Goal: Transaction & Acquisition: Purchase product/service

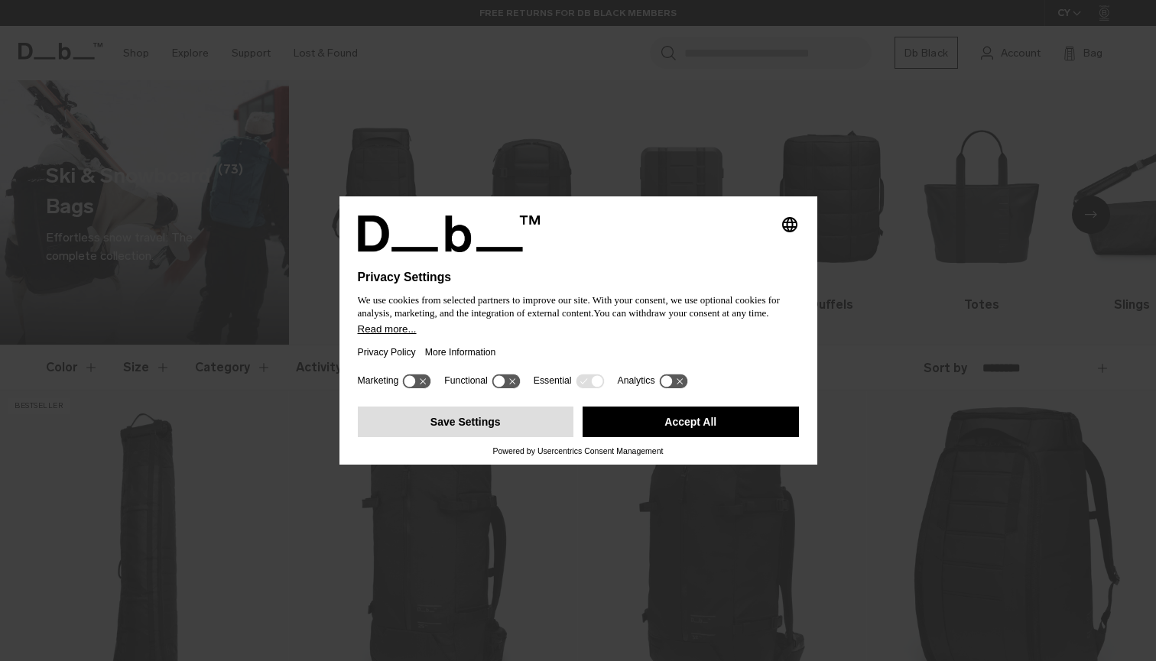
click at [502, 437] on button "Save Settings" at bounding box center [466, 422] width 216 height 31
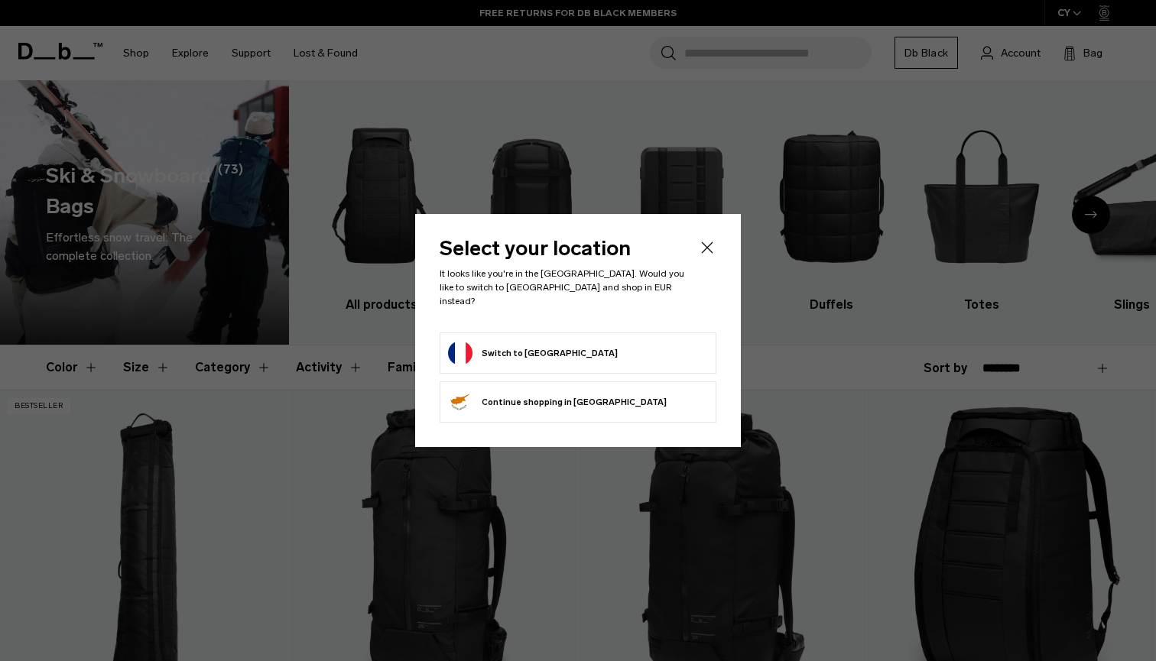
click at [531, 357] on button "Switch to France" at bounding box center [533, 353] width 170 height 24
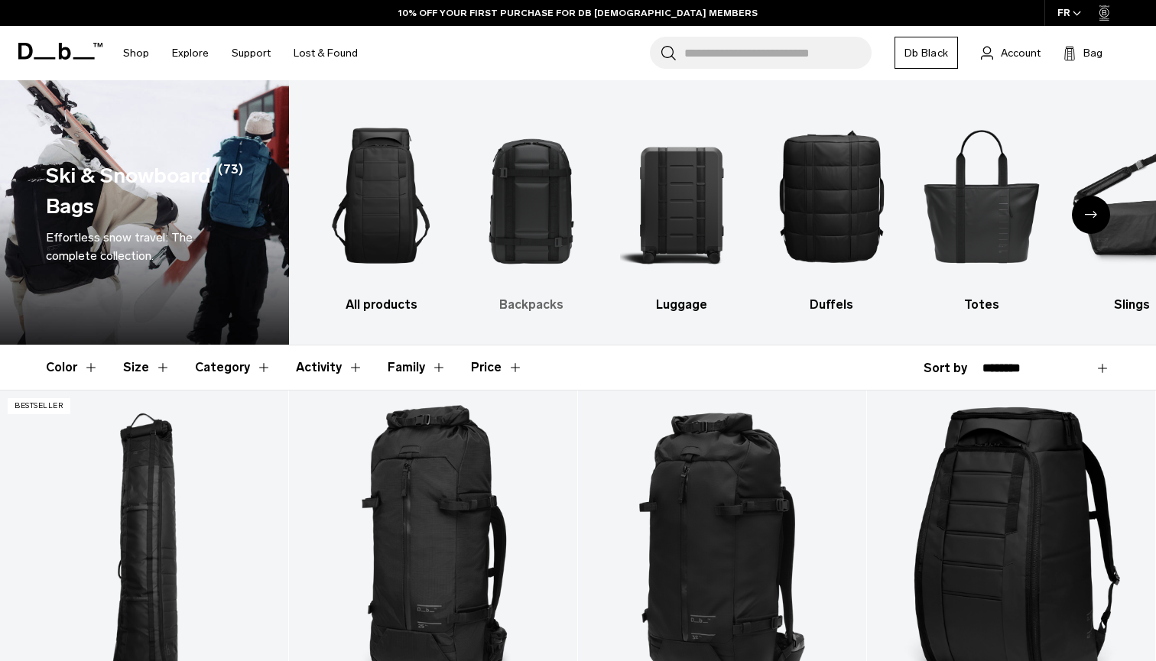
click at [548, 163] on img "2 / 10" at bounding box center [531, 195] width 123 height 185
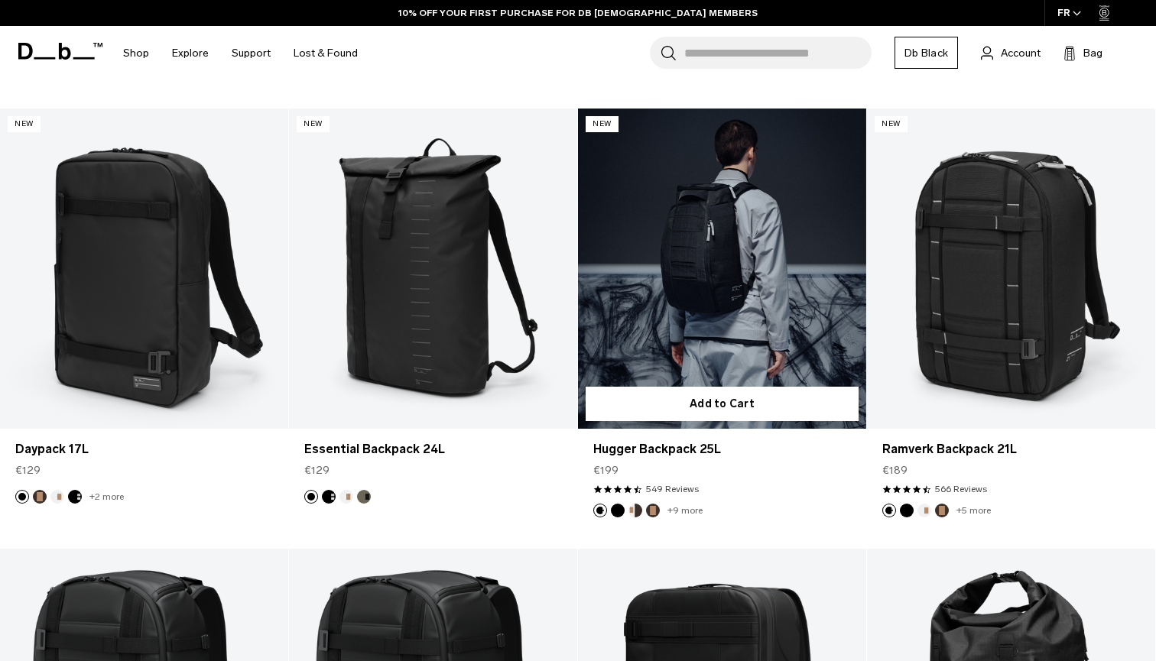
scroll to position [1591, 0]
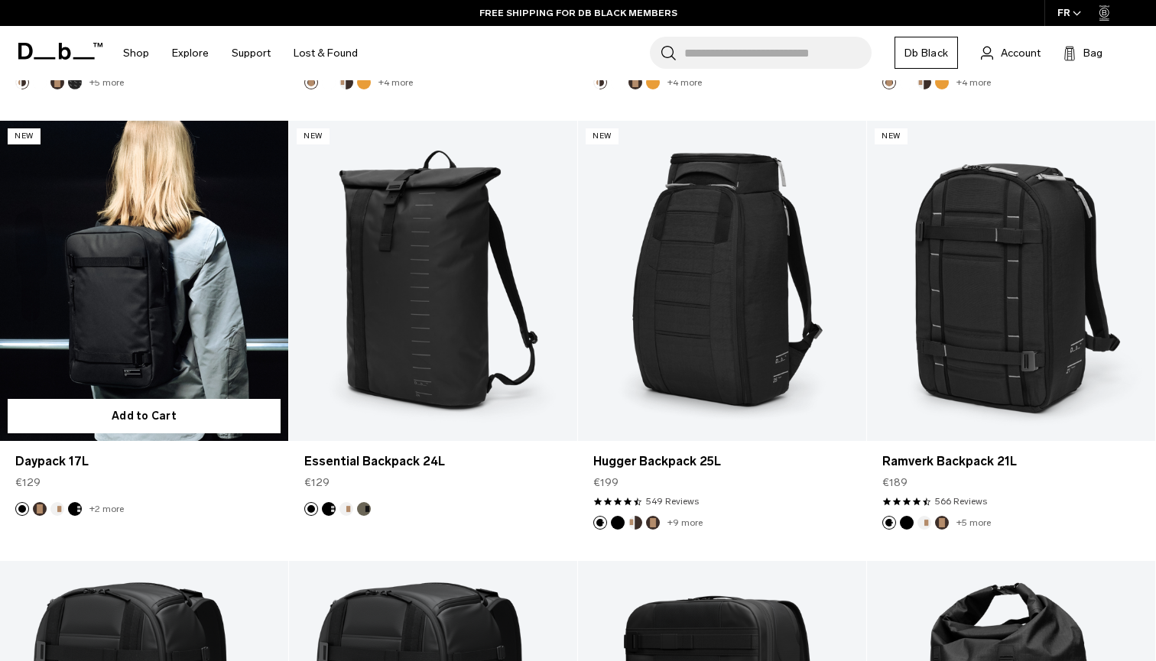
click at [144, 278] on link "Daypack 17L" at bounding box center [144, 281] width 288 height 320
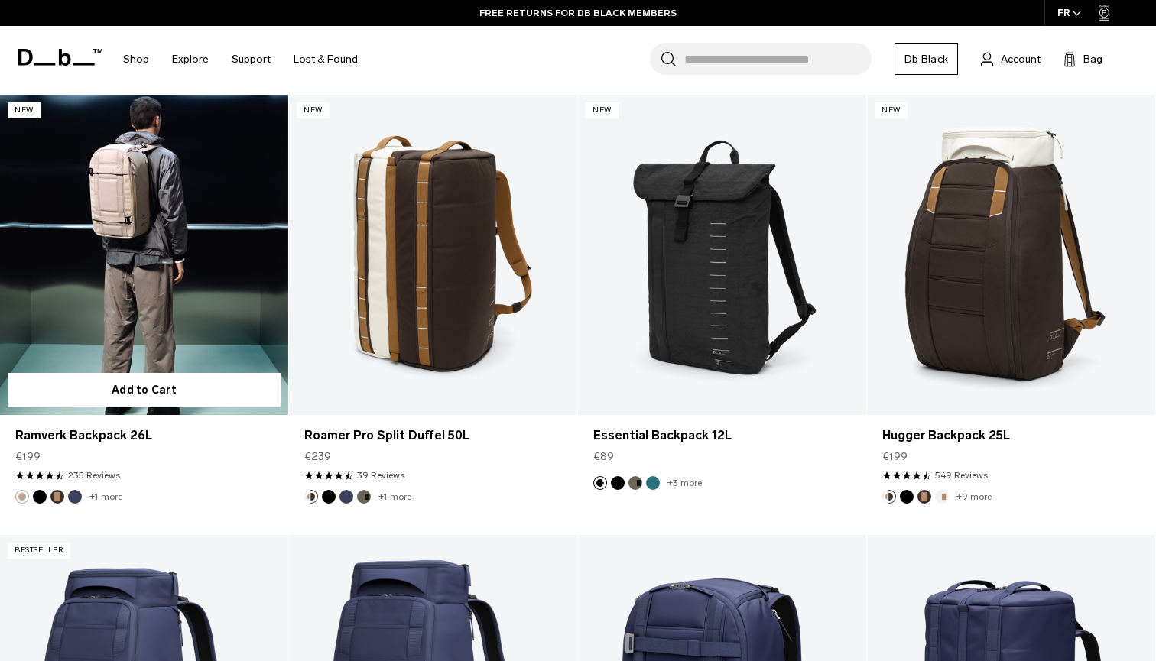
scroll to position [3387, 0]
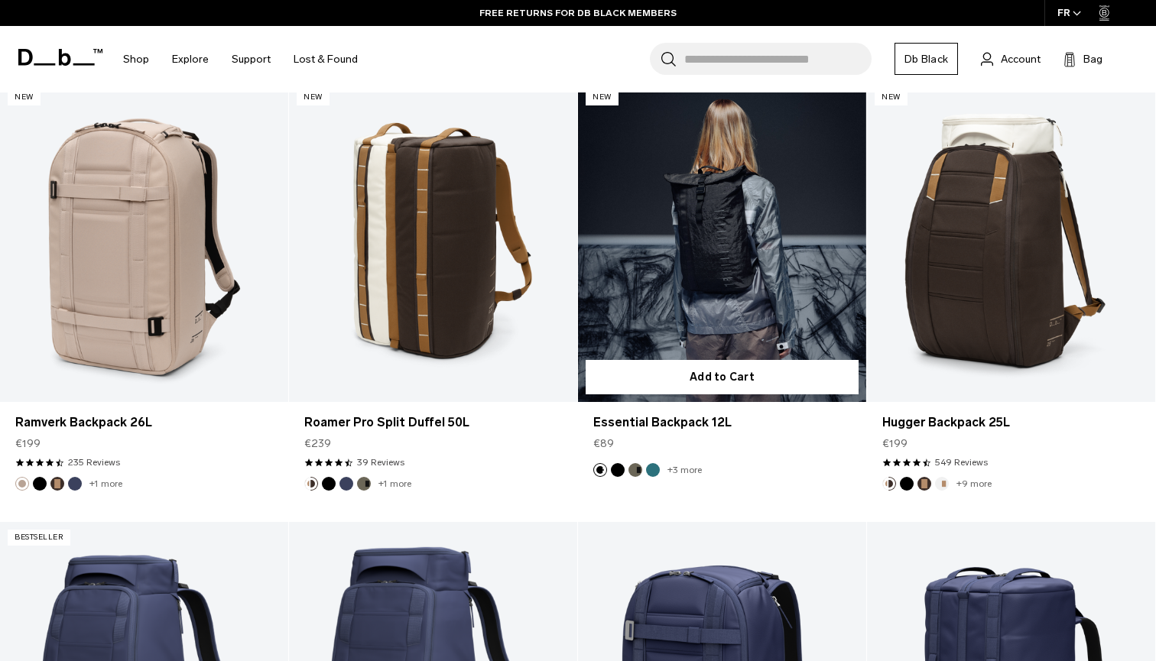
click at [694, 252] on link "Essential Backpack 12L" at bounding box center [722, 242] width 288 height 320
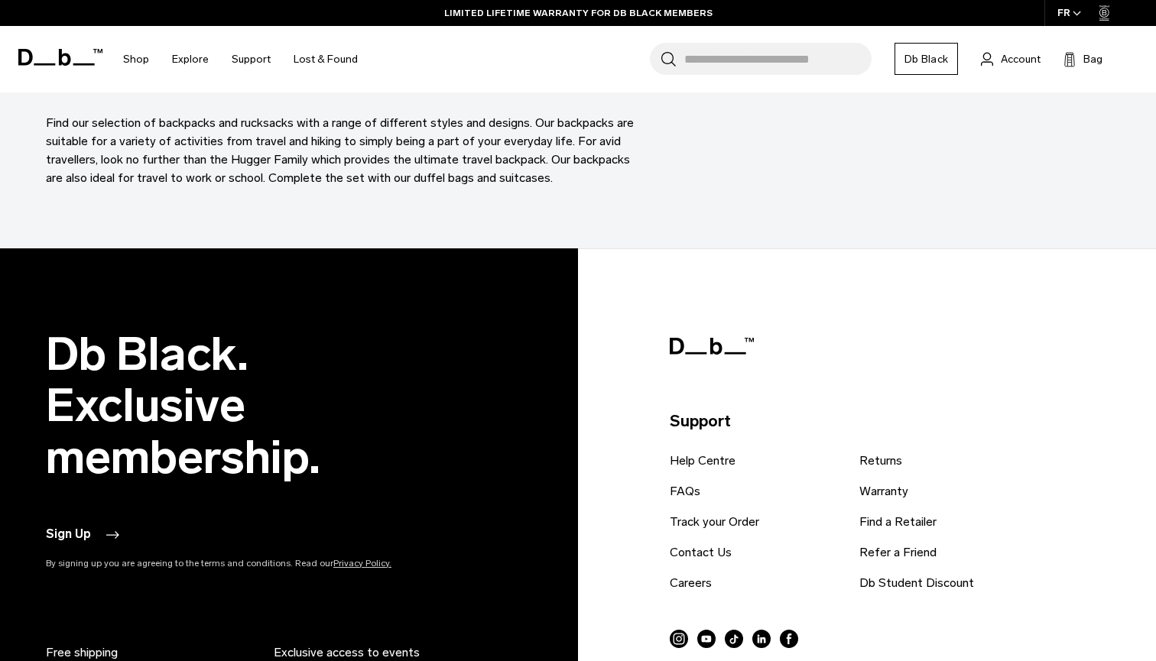
scroll to position [4298, 0]
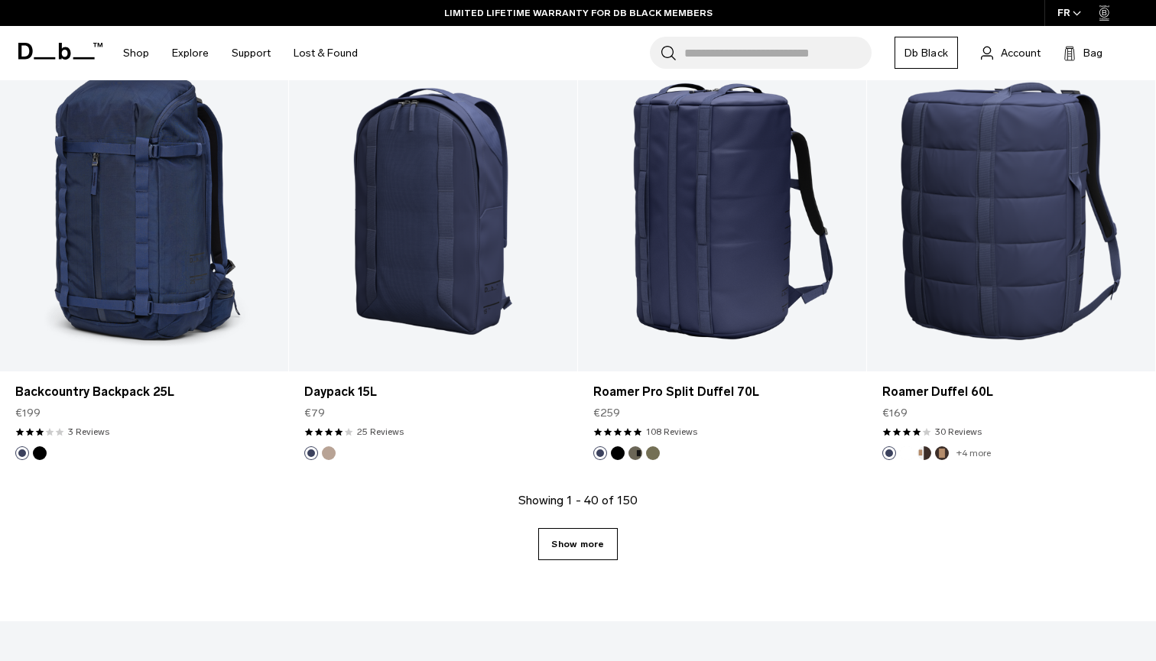
click at [581, 551] on link "Show more" at bounding box center [577, 544] width 79 height 32
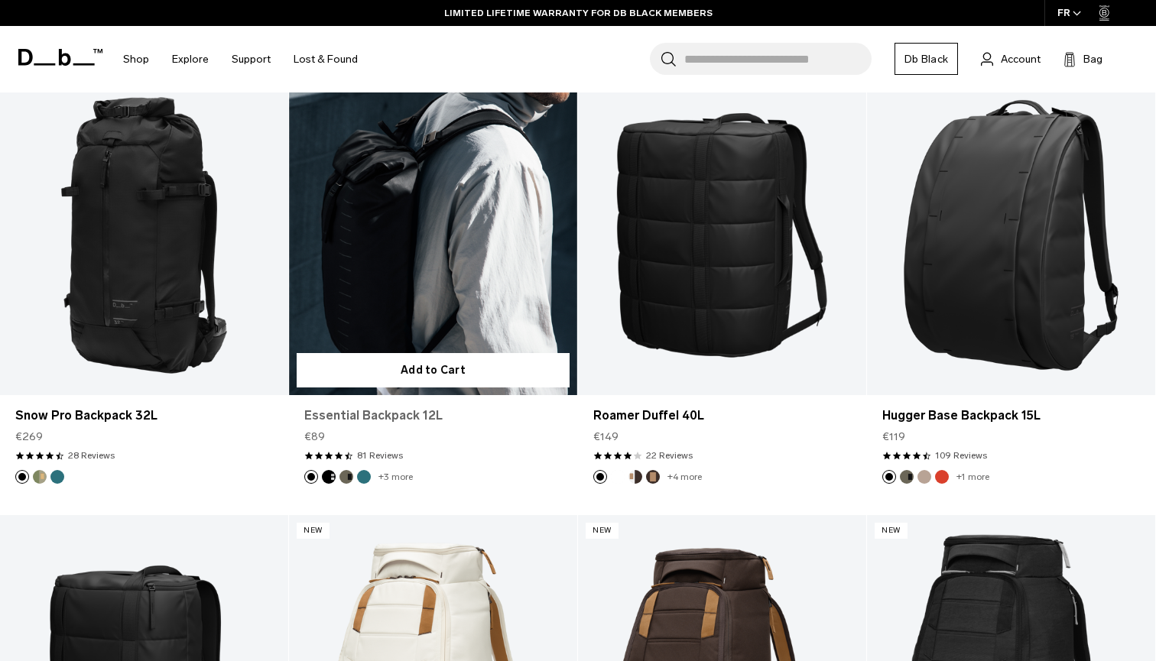
scroll to position [7308, 0]
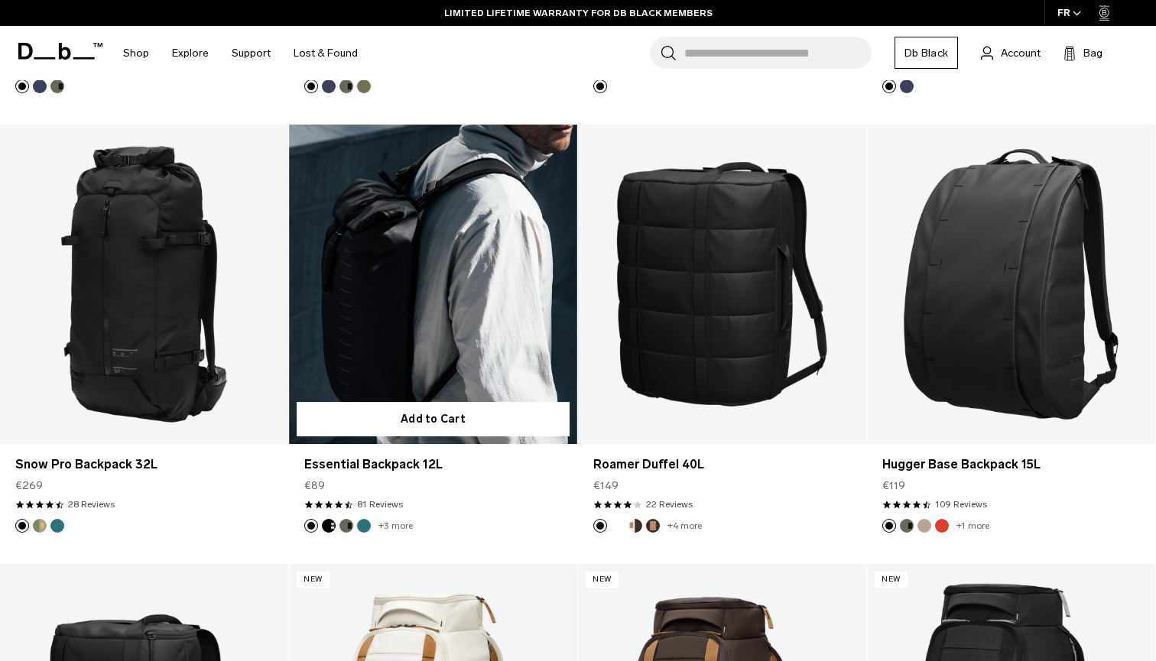
click at [408, 301] on link "Essential Backpack 12L" at bounding box center [433, 285] width 288 height 320
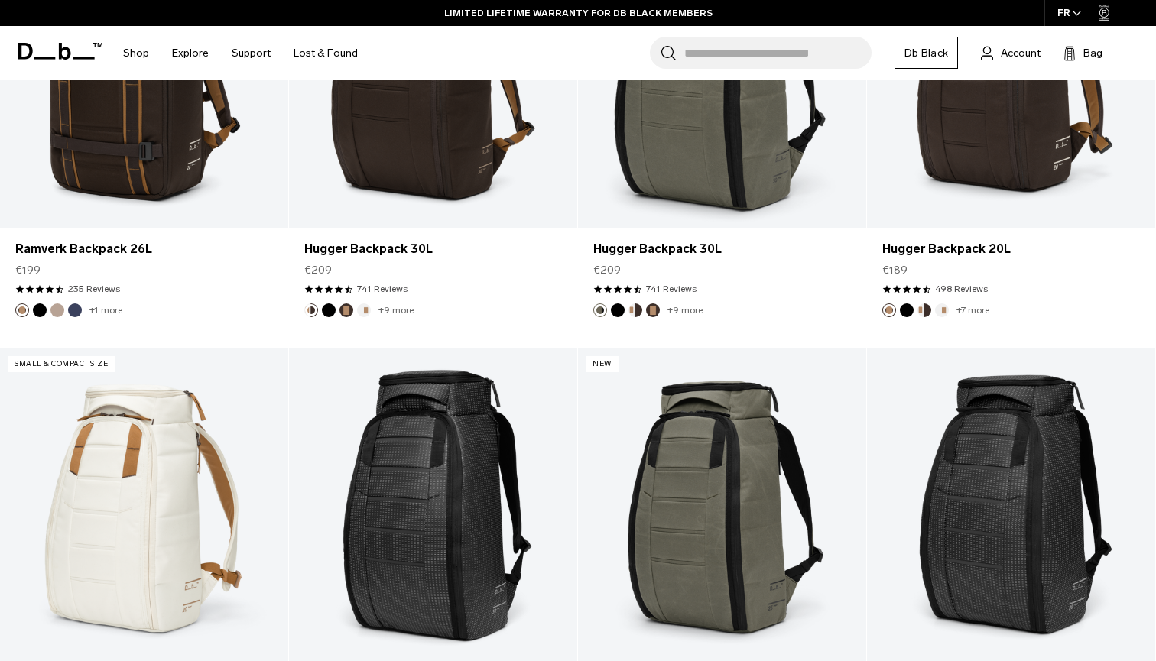
scroll to position [8667, 0]
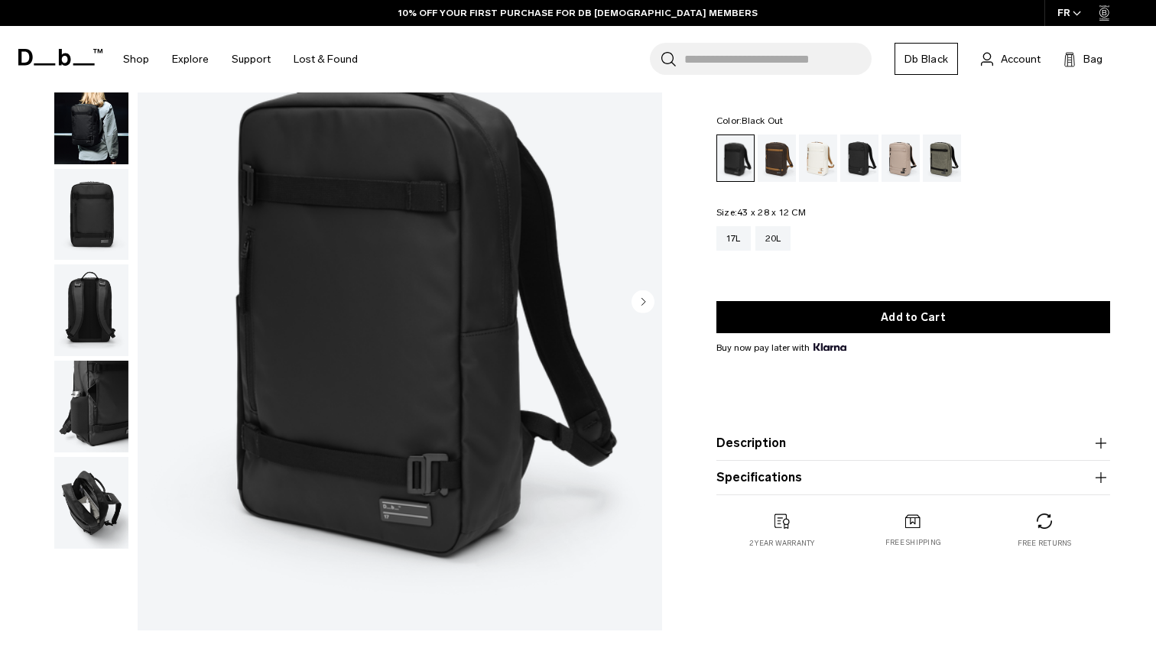
scroll to position [129, 0]
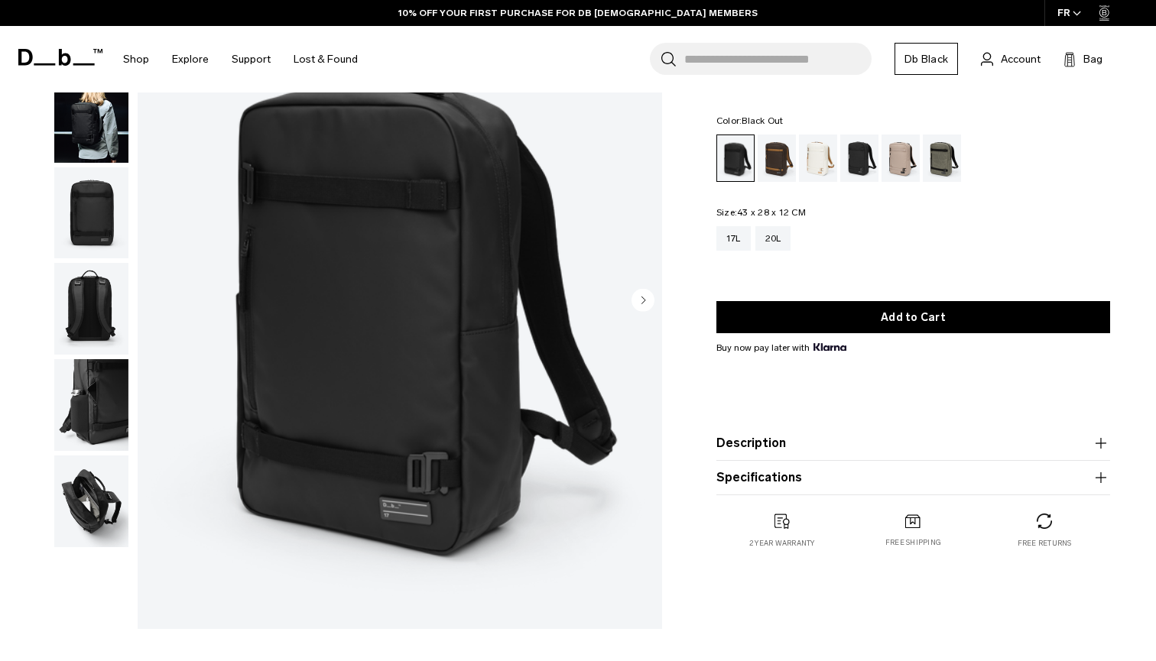
click at [73, 238] on img "button" at bounding box center [91, 213] width 74 height 92
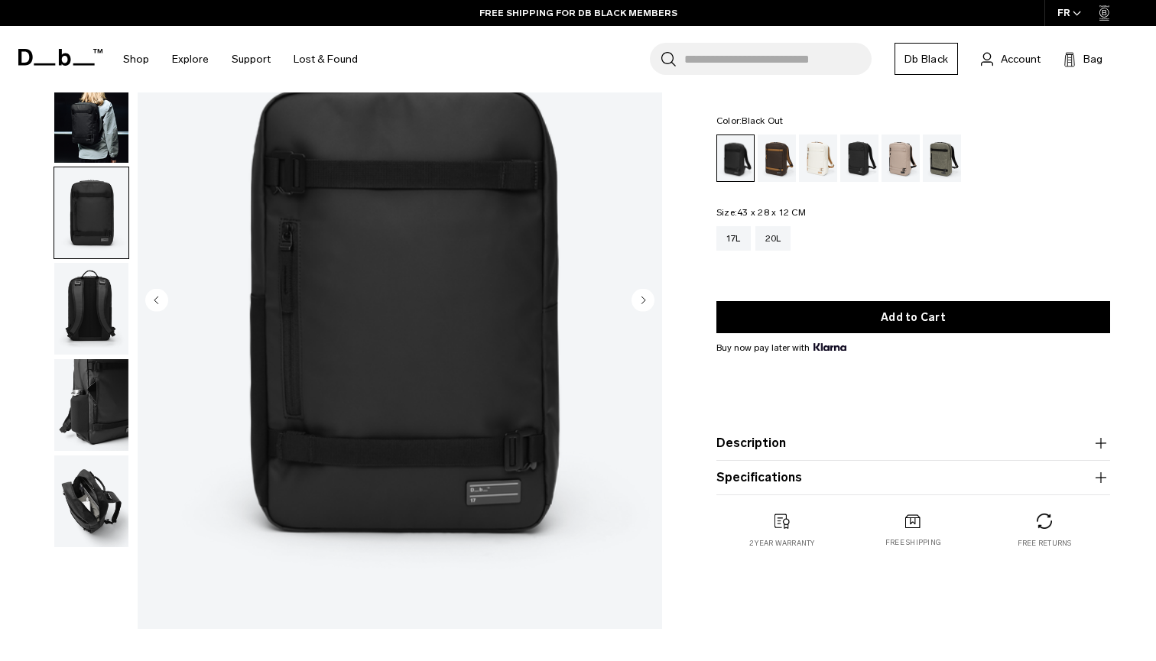
click at [84, 291] on img "button" at bounding box center [91, 309] width 74 height 92
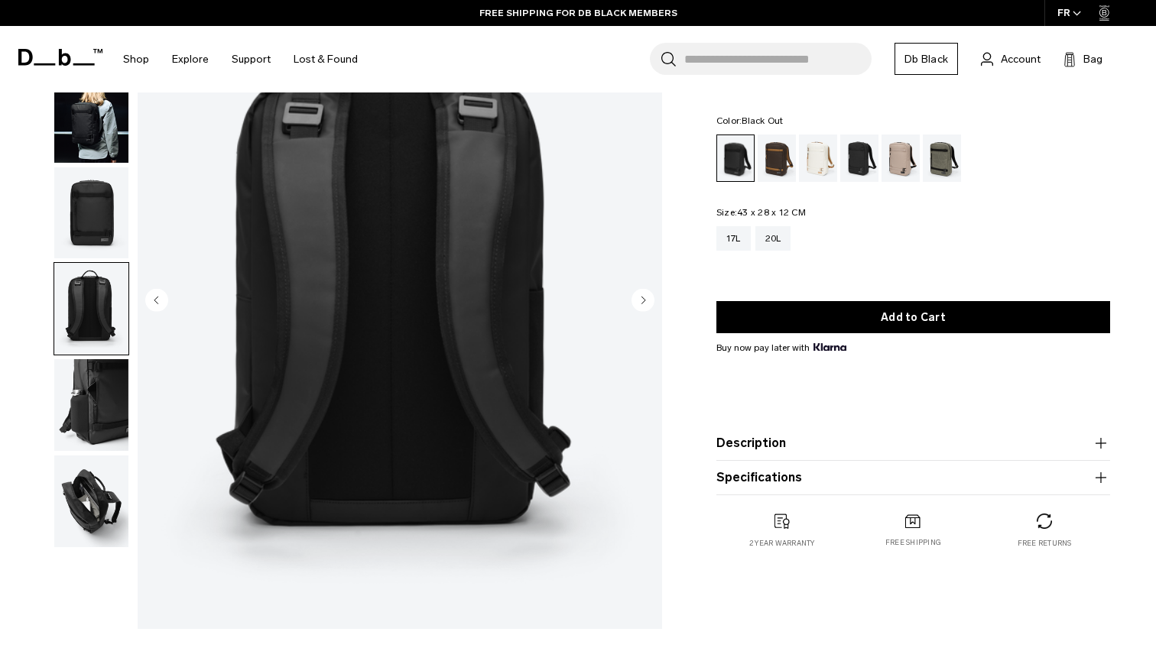
scroll to position [104, 0]
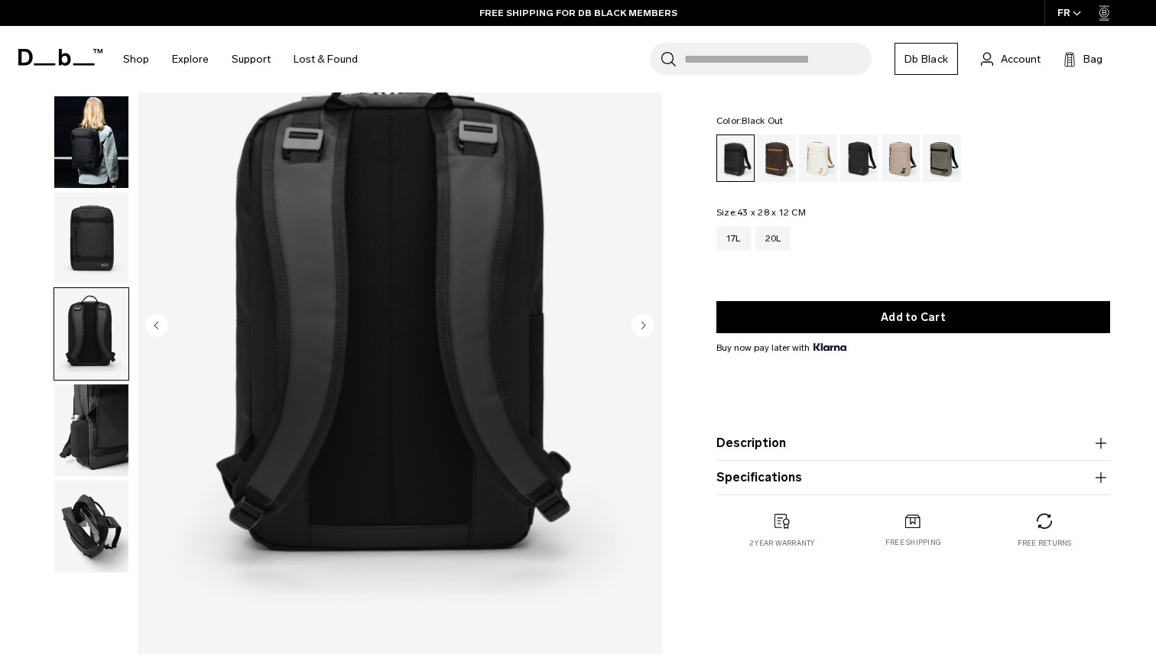
click at [91, 535] on img "button" at bounding box center [91, 527] width 74 height 92
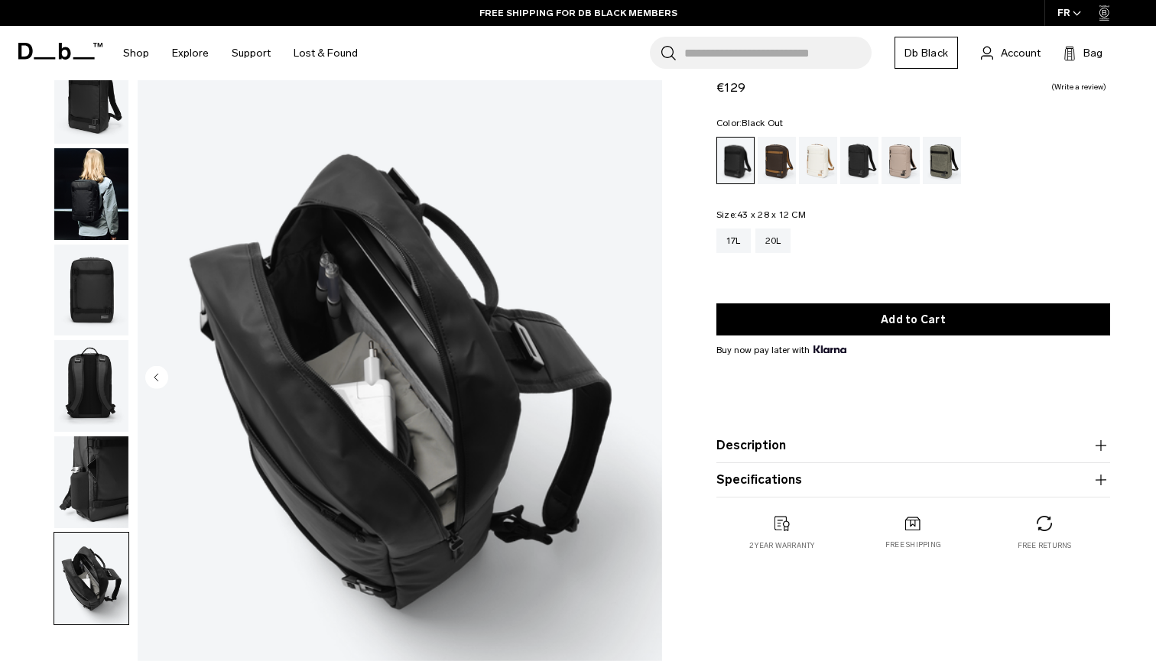
scroll to position [39, 0]
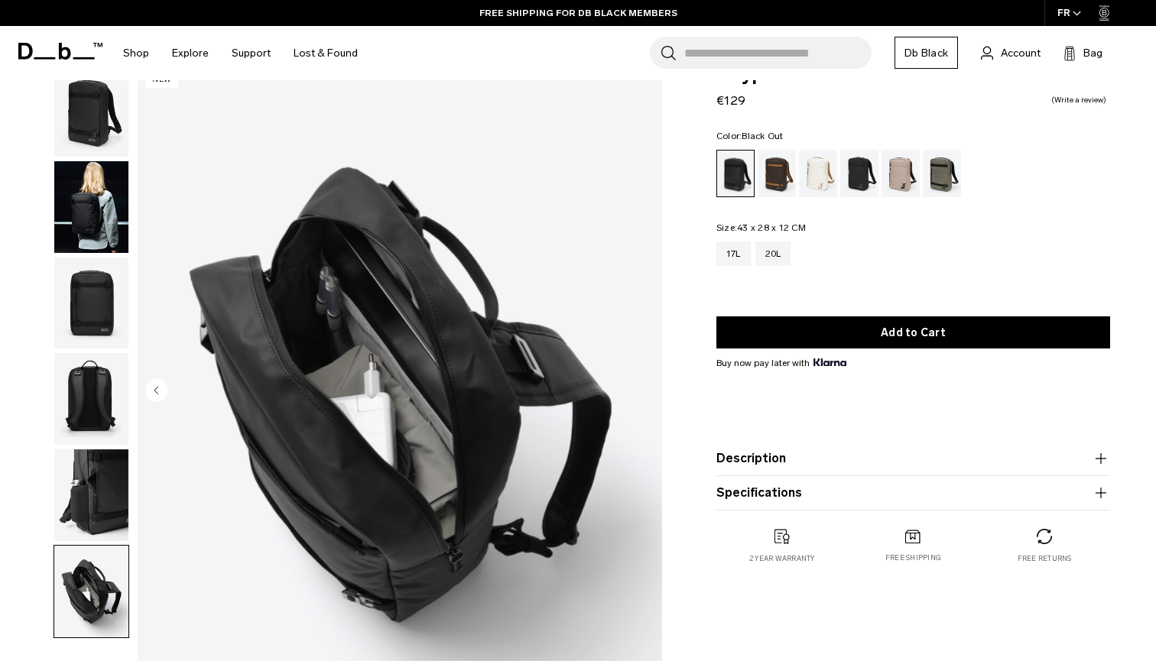
click at [82, 221] on img "button" at bounding box center [91, 207] width 74 height 92
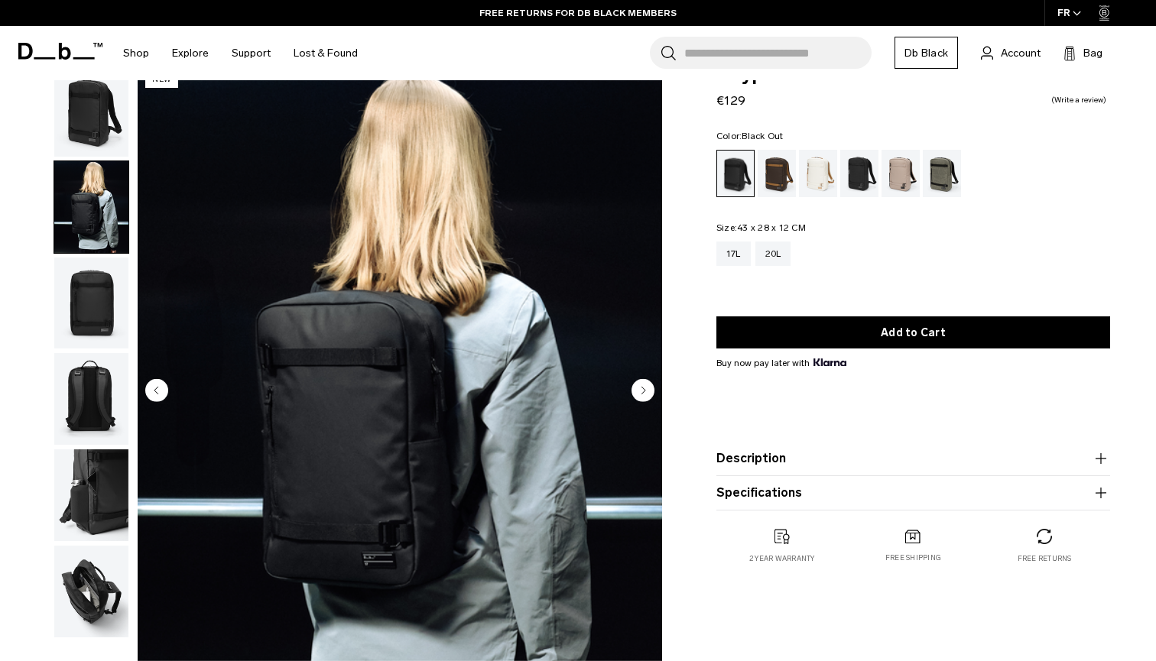
click at [93, 130] on img "button" at bounding box center [91, 111] width 74 height 92
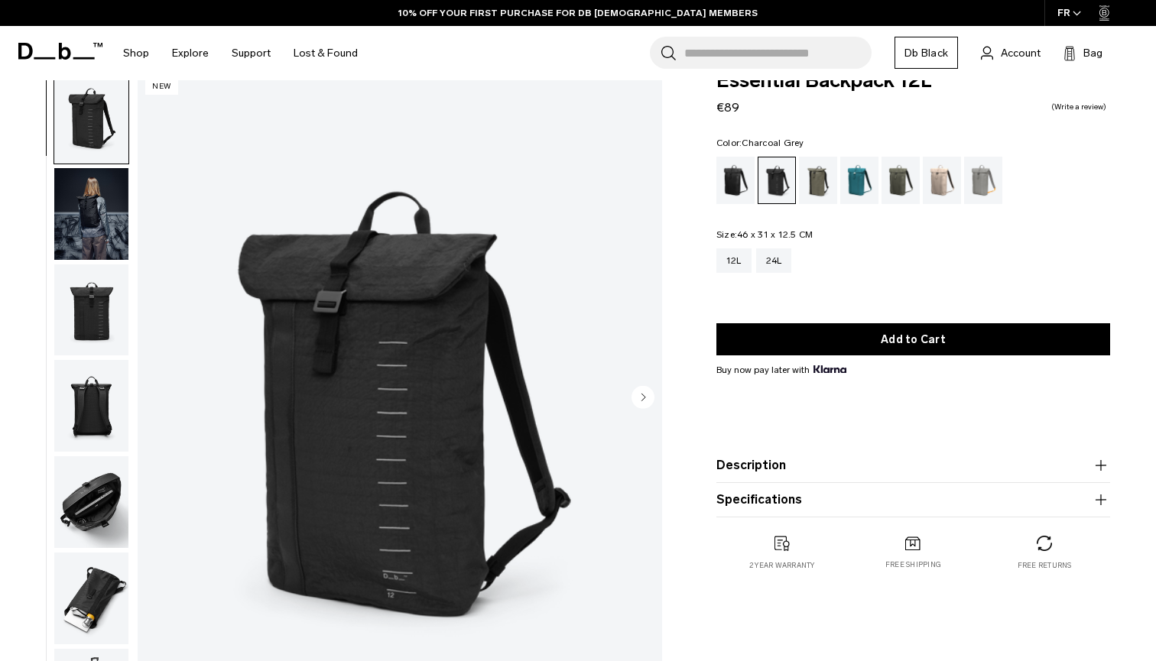
scroll to position [32, 0]
click at [642, 402] on circle "Next slide" at bounding box center [643, 396] width 23 height 23
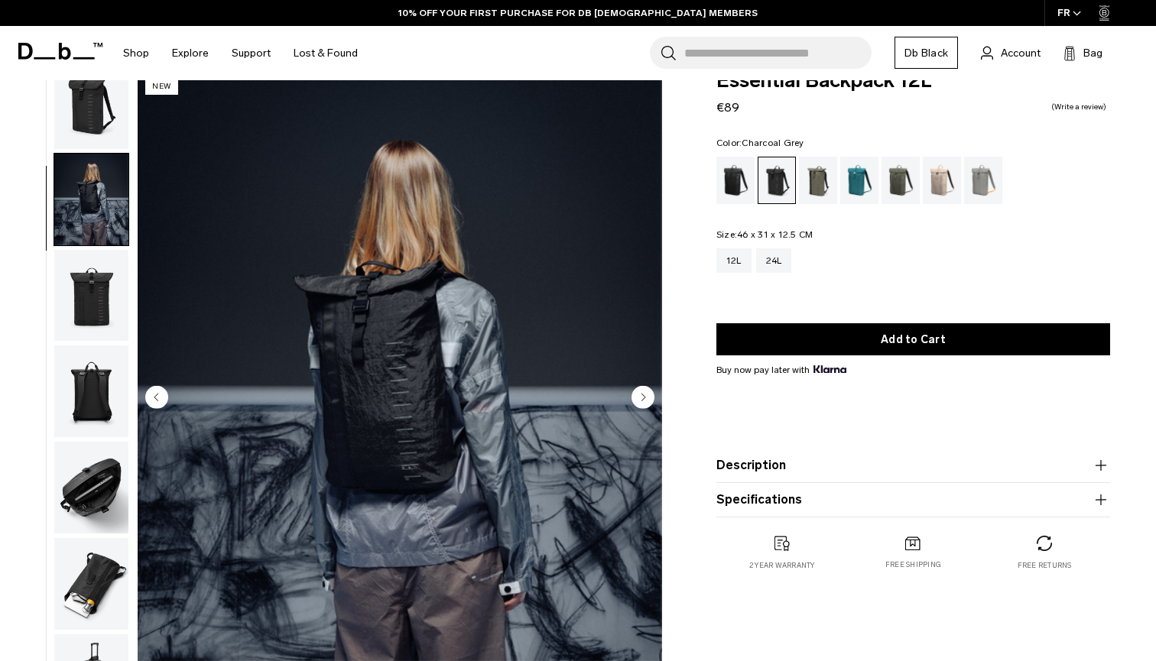
click at [107, 482] on img "button" at bounding box center [91, 488] width 74 height 92
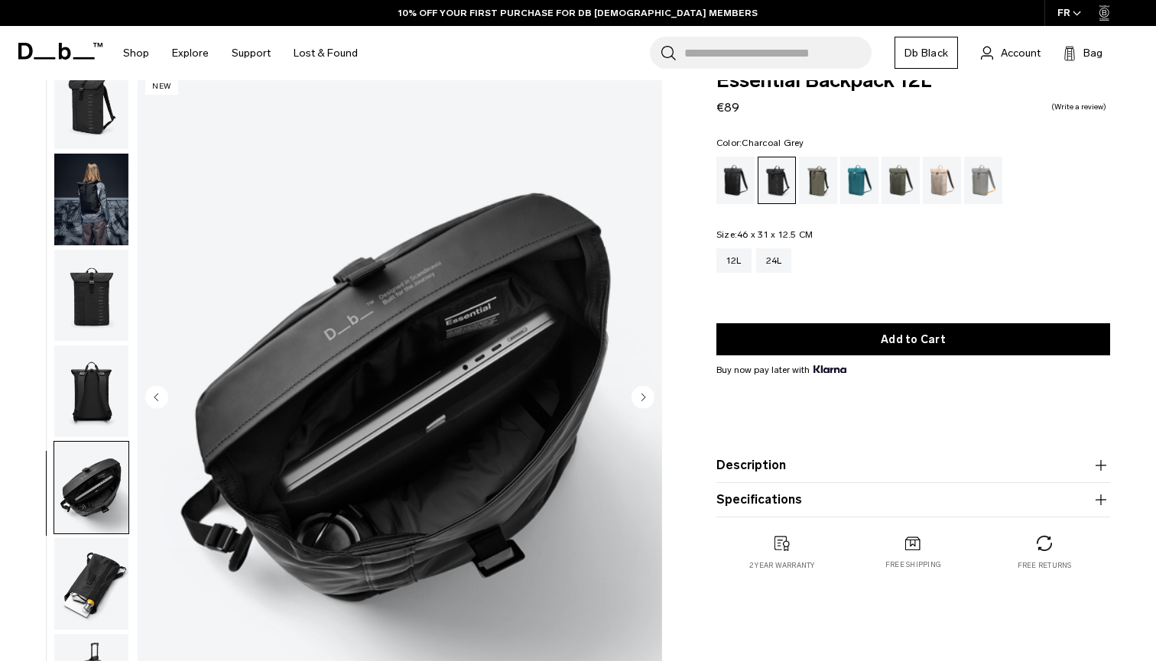
click at [94, 567] on img "button" at bounding box center [91, 584] width 74 height 92
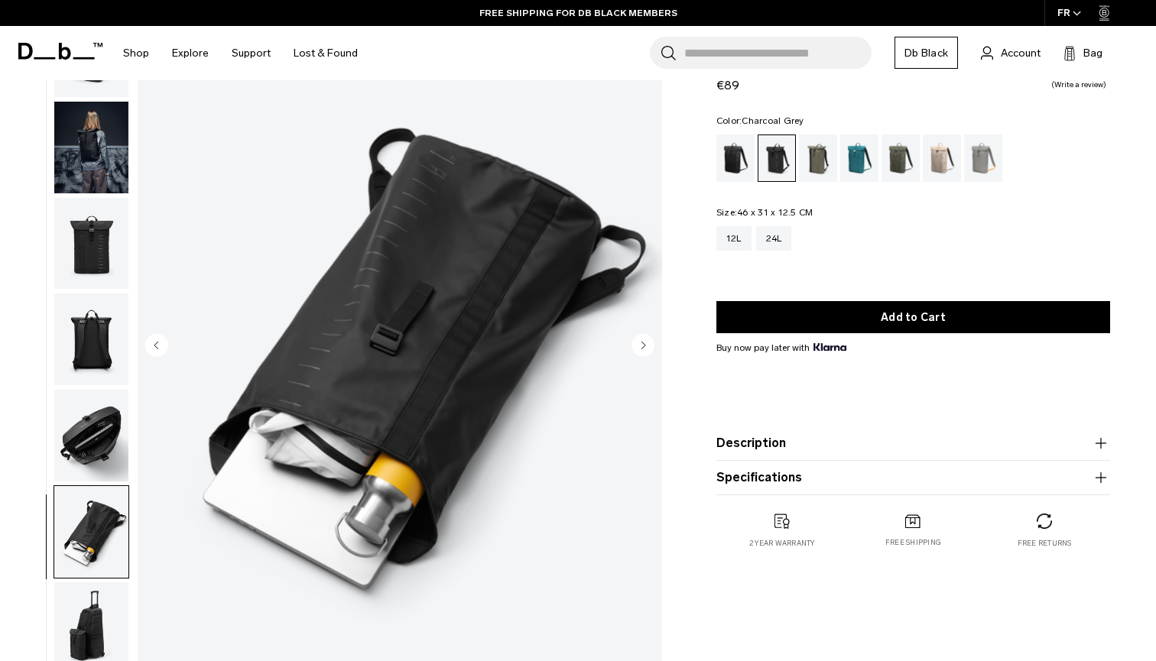
scroll to position [142, 0]
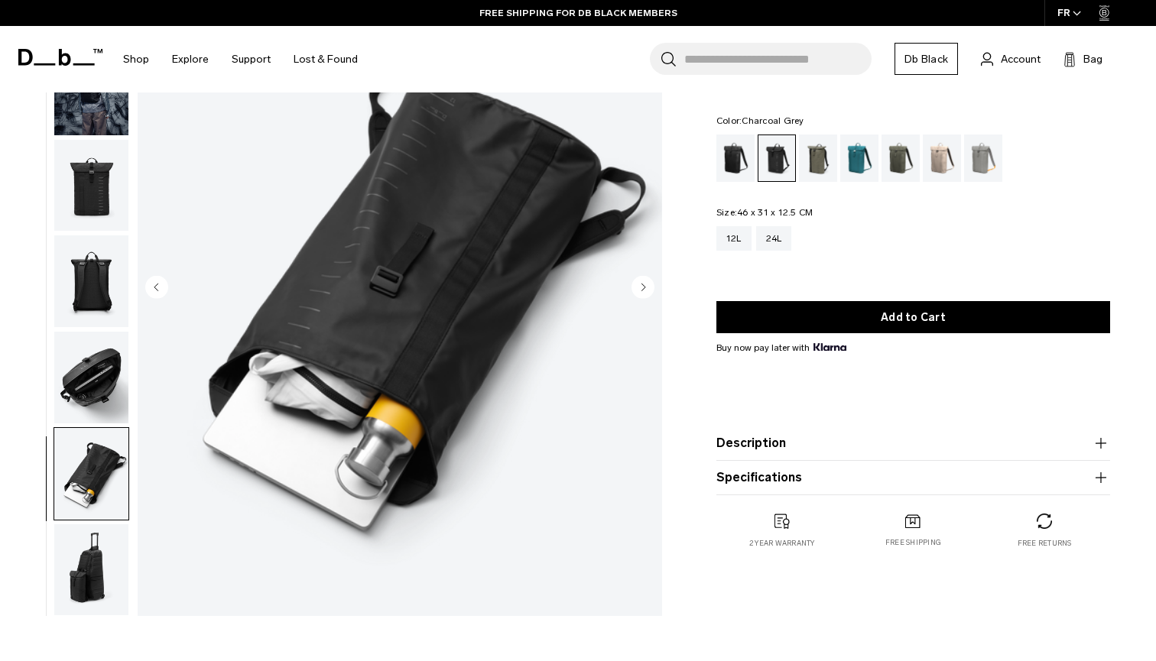
click at [94, 567] on img "button" at bounding box center [91, 571] width 74 height 92
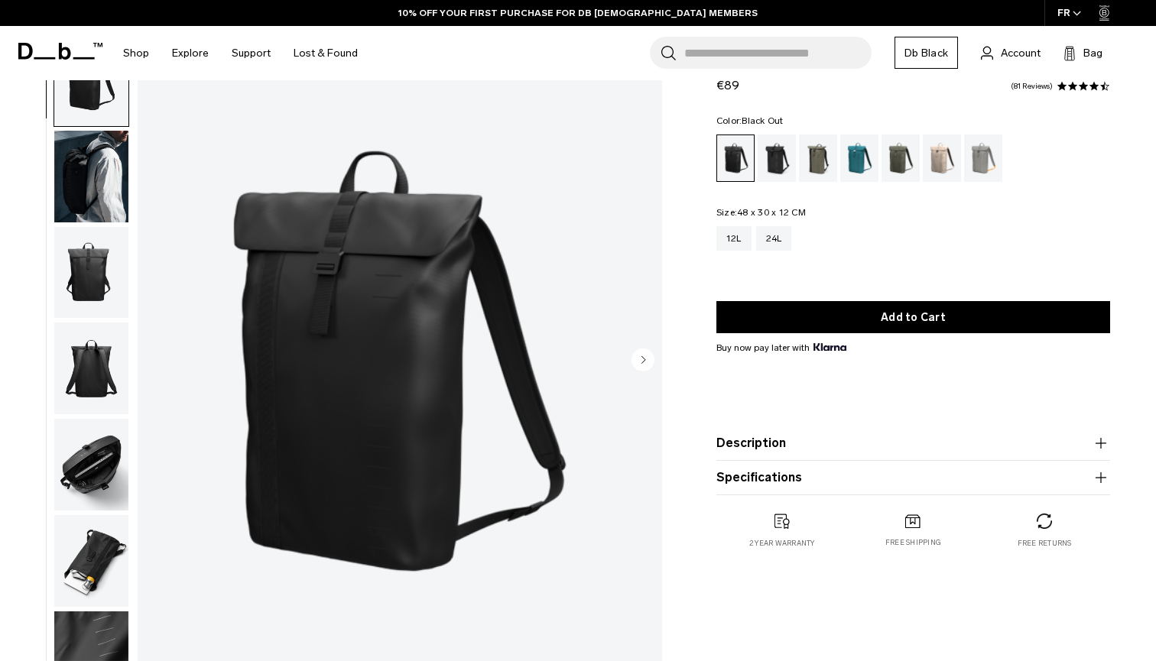
scroll to position [70, 0]
